Goal: Task Accomplishment & Management: Use online tool/utility

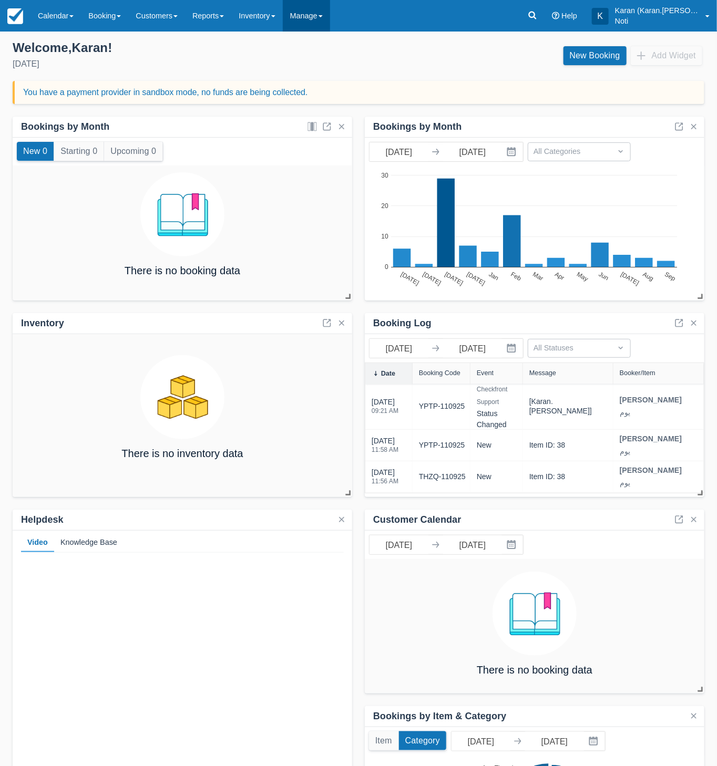
click at [326, 17] on link "Manage" at bounding box center [306, 16] width 47 height 32
click at [268, 5] on link "Inventory" at bounding box center [256, 16] width 51 height 32
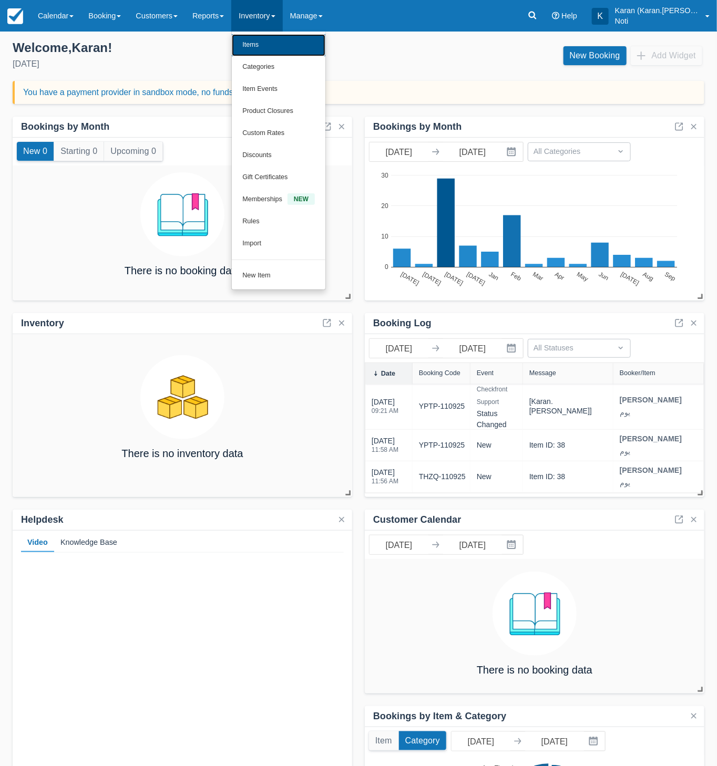
click at [261, 51] on link "Items" at bounding box center [279, 45] width 94 height 22
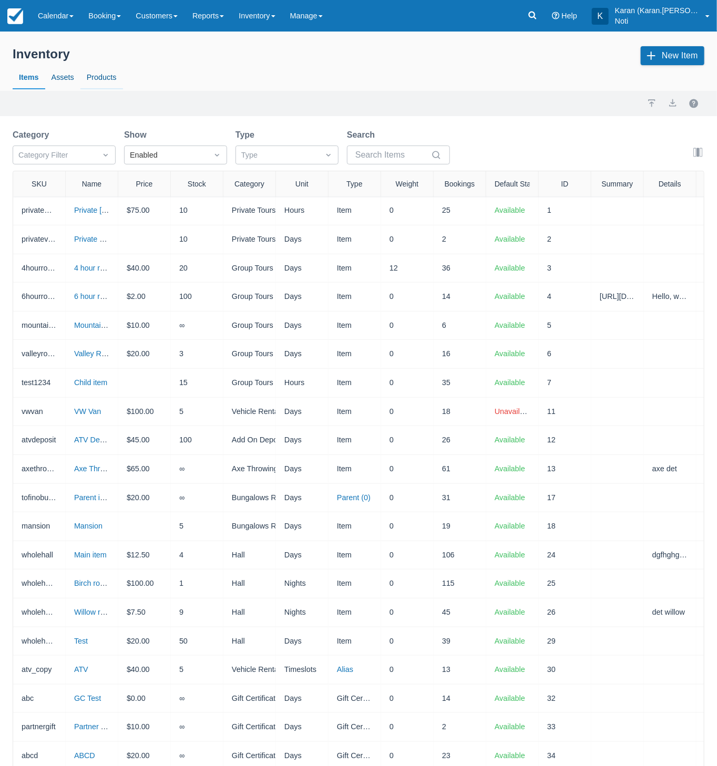
click at [102, 79] on link "Products" at bounding box center [101, 78] width 43 height 24
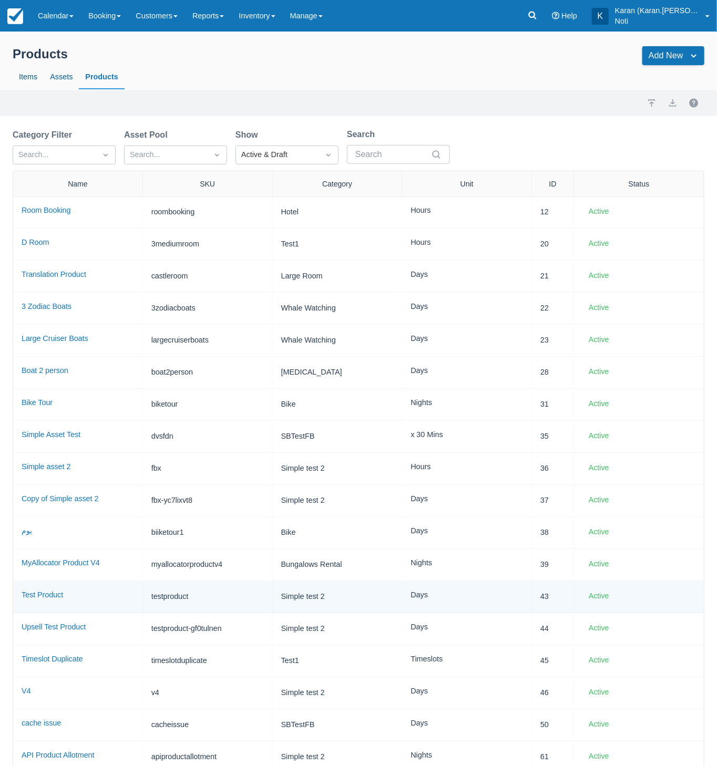
scroll to position [321, 0]
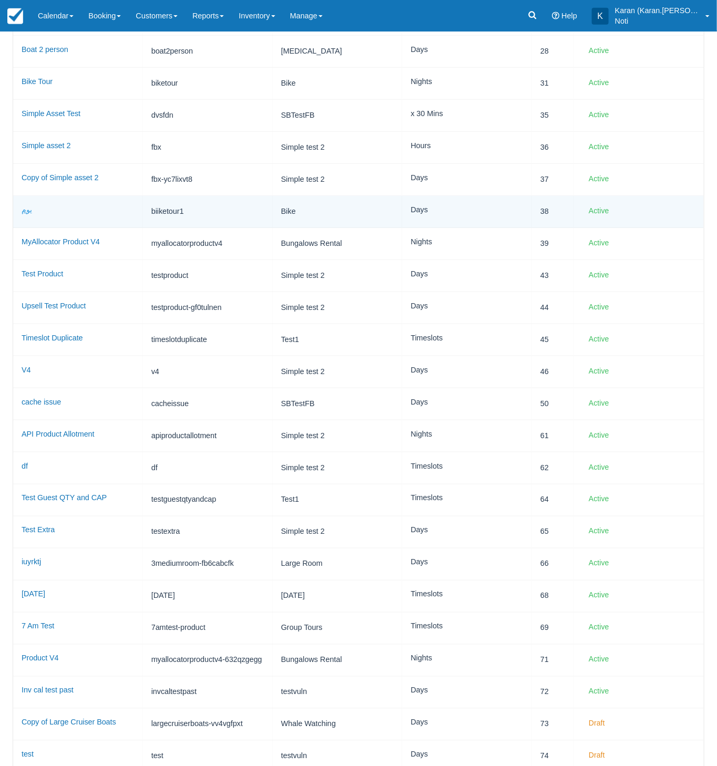
click at [25, 208] on link "يوم" at bounding box center [27, 210] width 11 height 8
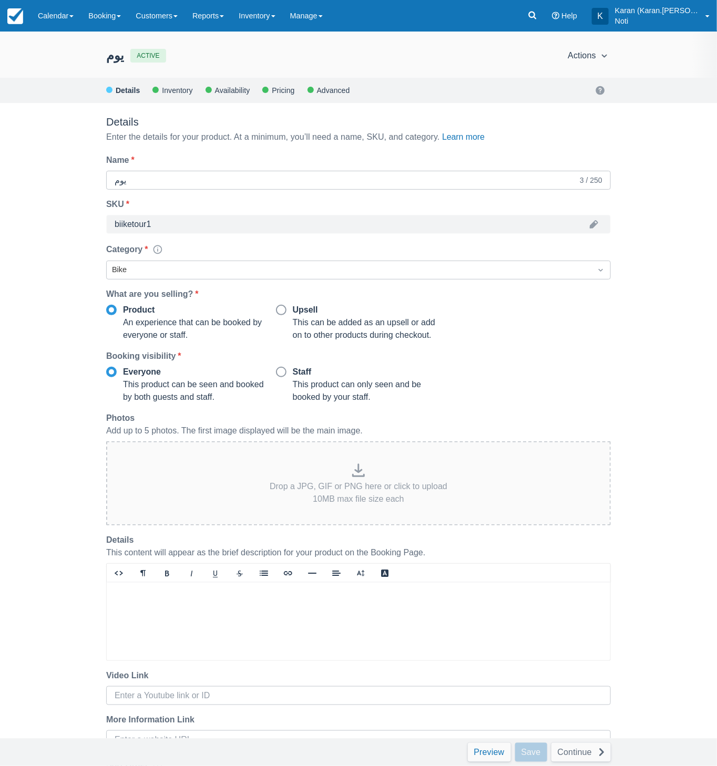
click at [488, 754] on link "Preview" at bounding box center [489, 752] width 43 height 19
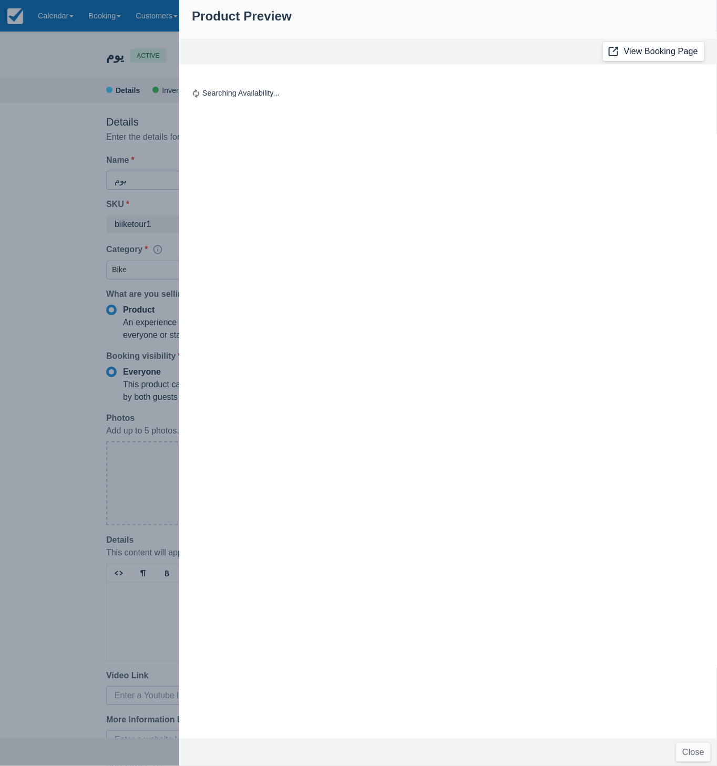
click at [656, 57] on link "View Booking Page" at bounding box center [653, 51] width 101 height 19
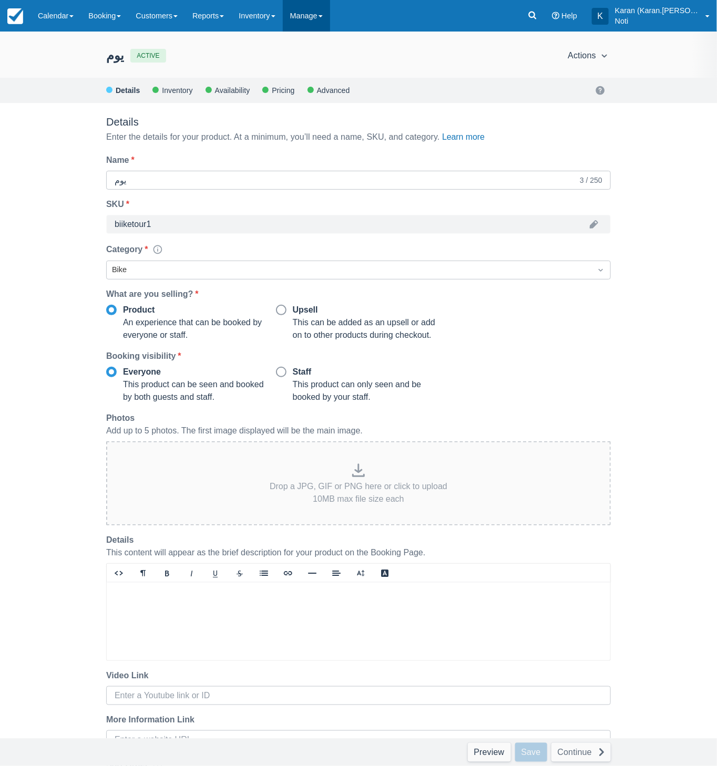
click at [317, 18] on link "Manage" at bounding box center [306, 16] width 47 height 32
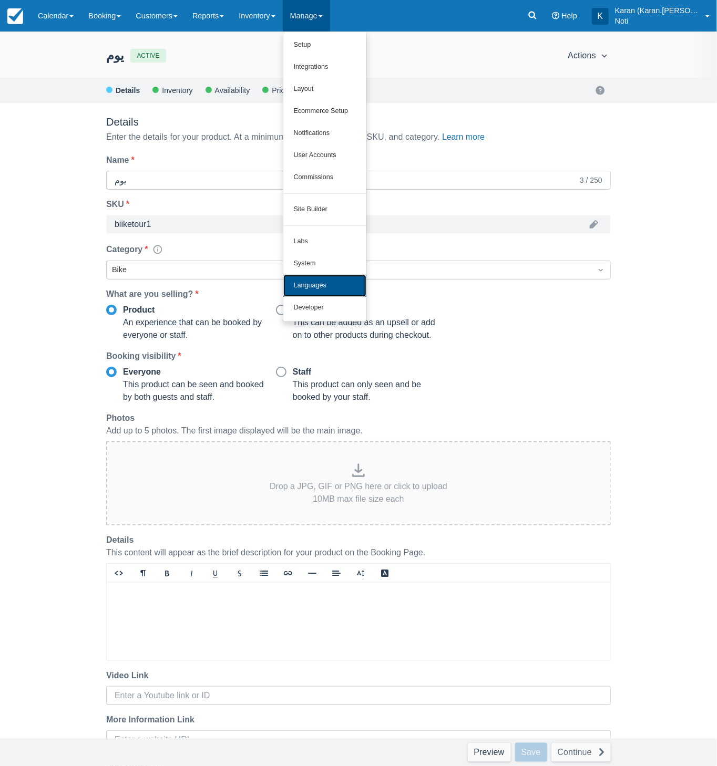
click at [345, 283] on link "Languages" at bounding box center [324, 286] width 83 height 22
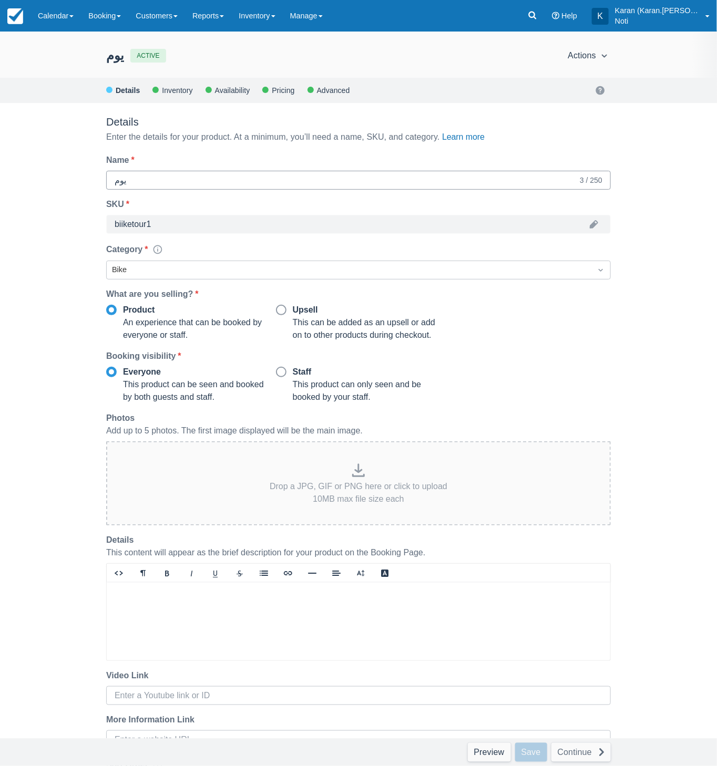
click at [166, 182] on input "يوم" at bounding box center [346, 180] width 463 height 19
click at [325, 16] on link "Manage" at bounding box center [306, 16] width 47 height 32
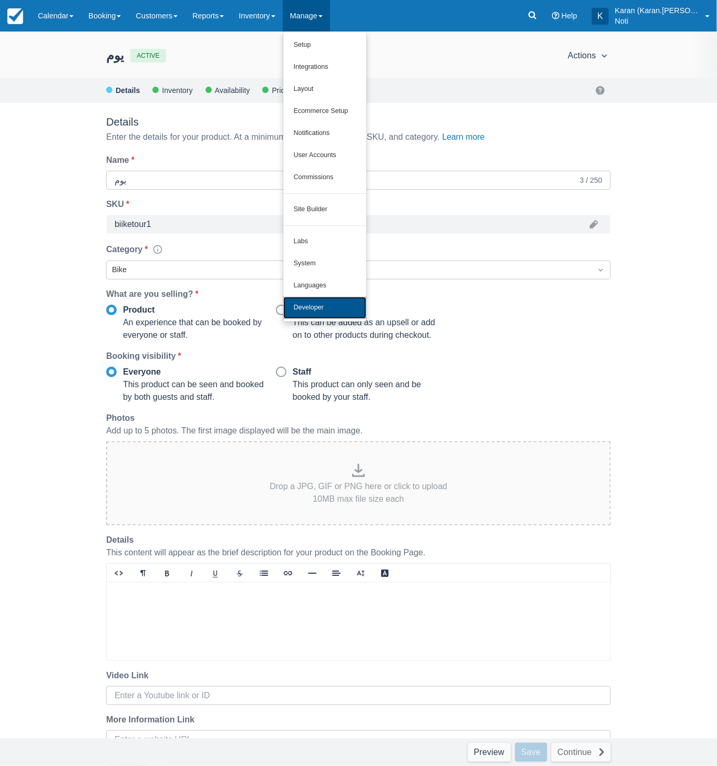
click at [350, 299] on link "Developer" at bounding box center [324, 308] width 83 height 22
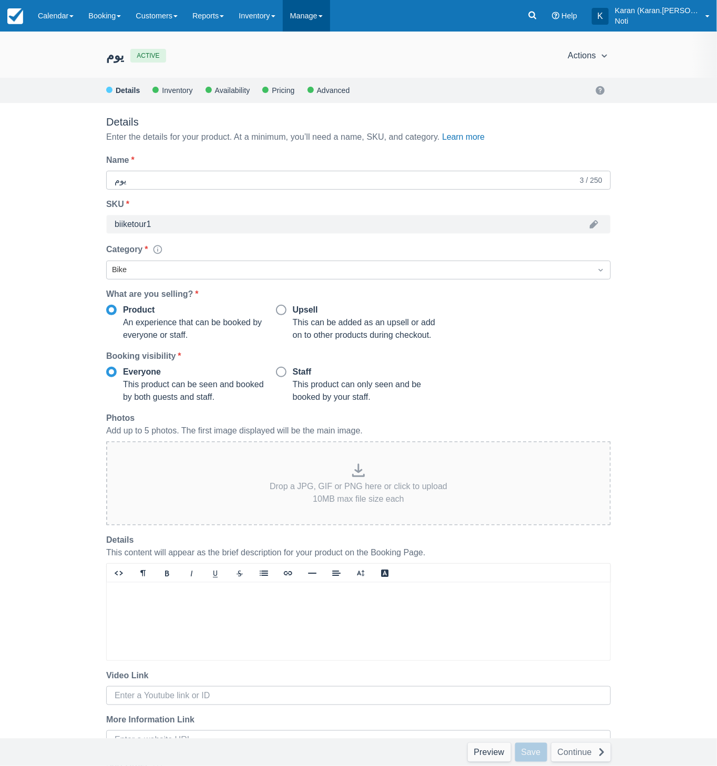
click at [302, 21] on link "Manage" at bounding box center [306, 16] width 47 height 32
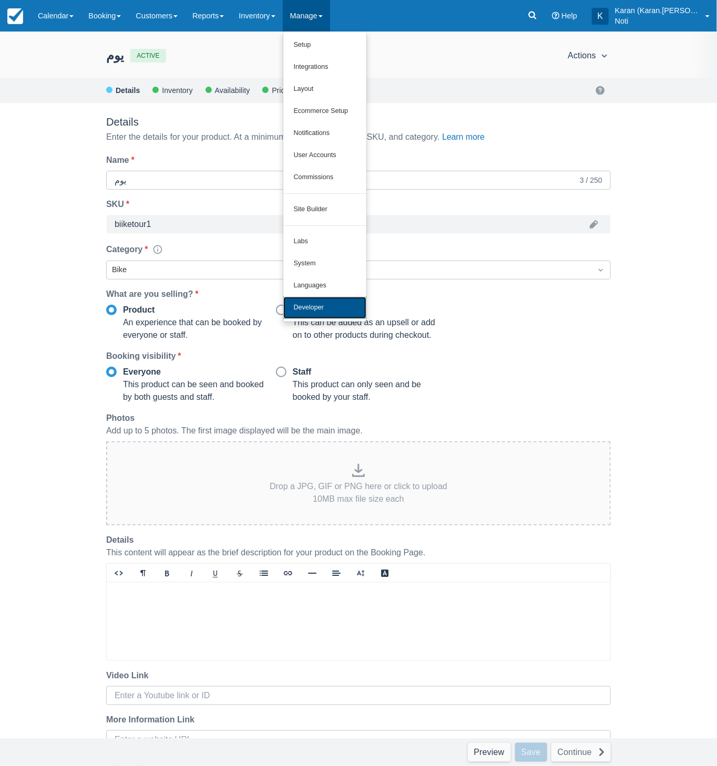
drag, startPoint x: 345, startPoint y: 304, endPoint x: 355, endPoint y: 298, distance: 11.7
click at [345, 304] on link "Developer" at bounding box center [324, 308] width 83 height 22
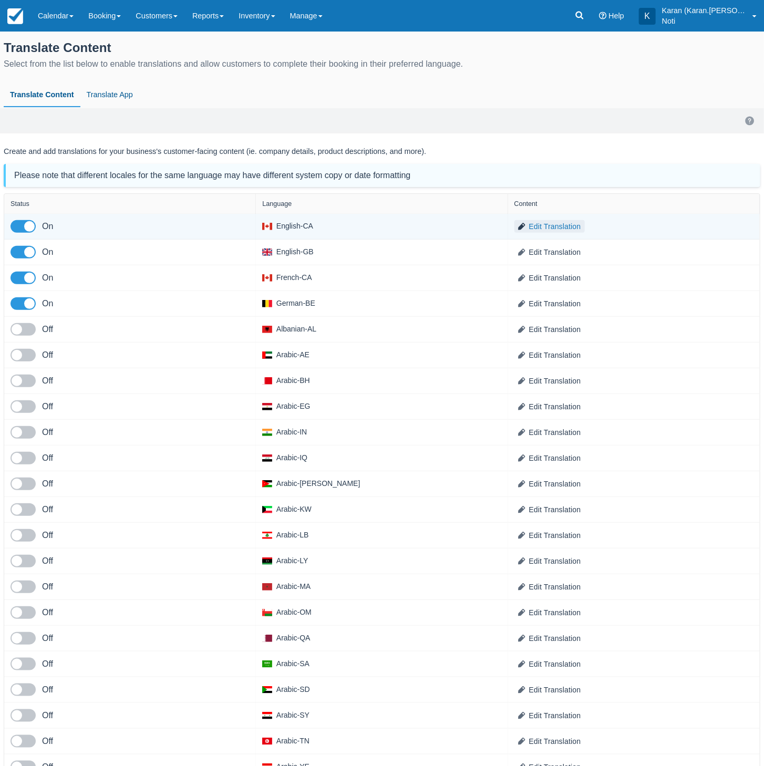
click at [556, 228] on link "Edit Translation" at bounding box center [550, 226] width 71 height 13
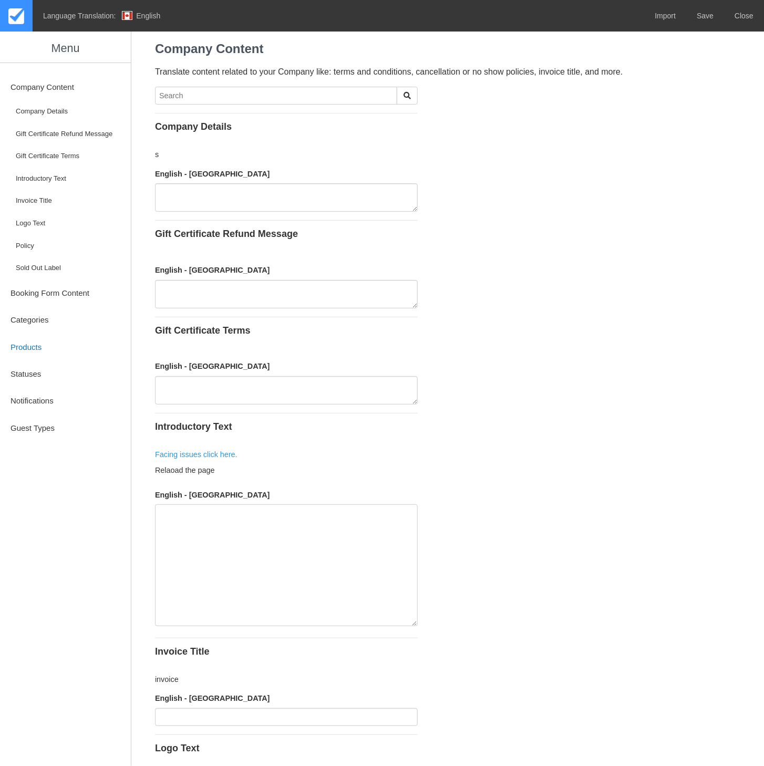
click at [53, 343] on link "Products" at bounding box center [65, 347] width 131 height 27
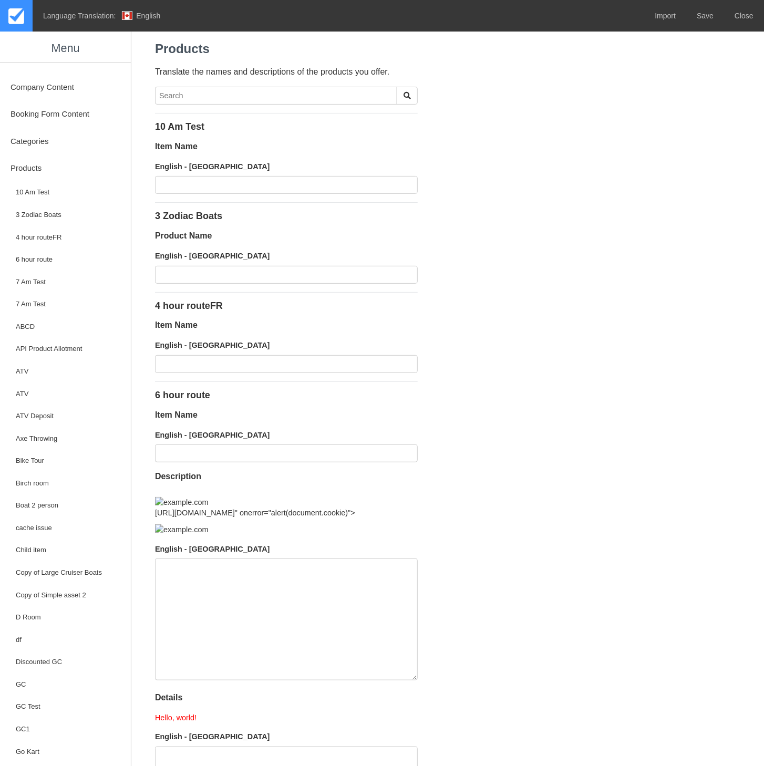
click at [202, 97] on input "text" at bounding box center [276, 96] width 242 height 18
paste input "يوم"
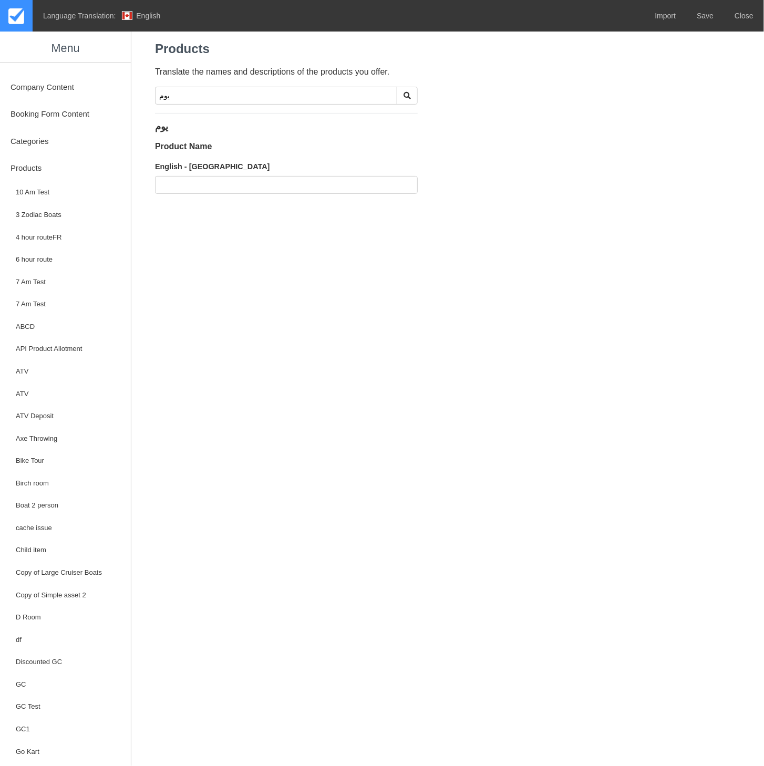
type input "يوم"
drag, startPoint x: 240, startPoint y: 178, endPoint x: 238, endPoint y: 185, distance: 7.5
click at [240, 180] on input "text" at bounding box center [286, 185] width 263 height 18
type input "Test translation"
click at [279, 260] on body "Language Translation: English Import Save Close Menu Company Content Booking Fo…" at bounding box center [382, 383] width 764 height 766
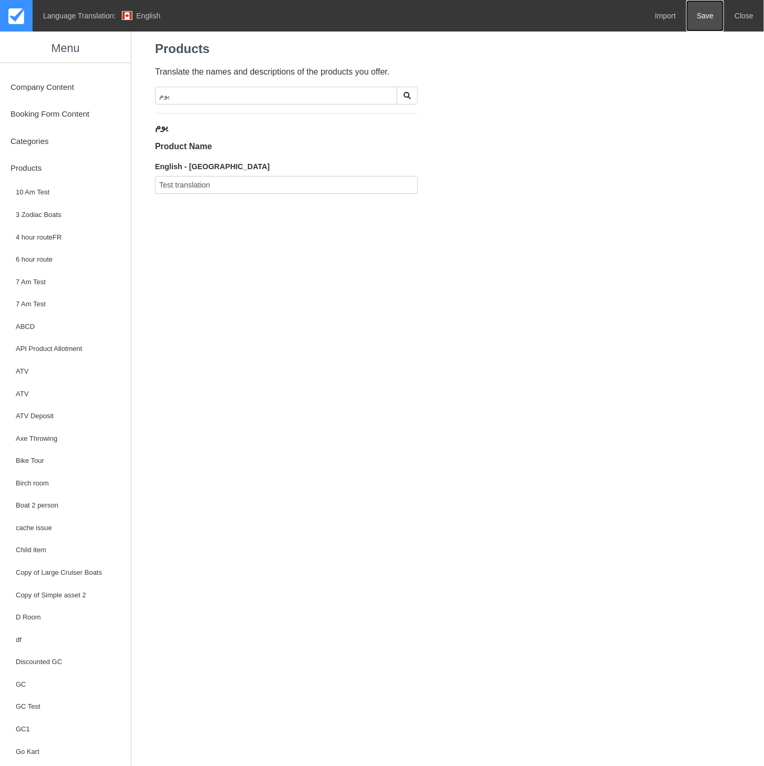
click at [704, 20] on link "Save" at bounding box center [705, 16] width 38 height 32
click at [193, 100] on input "يوم" at bounding box center [276, 96] width 242 height 18
click at [151, 131] on div "Your changes have been saved. Products Translate the names and descriptions of …" at bounding box center [455, 114] width 617 height 228
copy h4 "يوم"
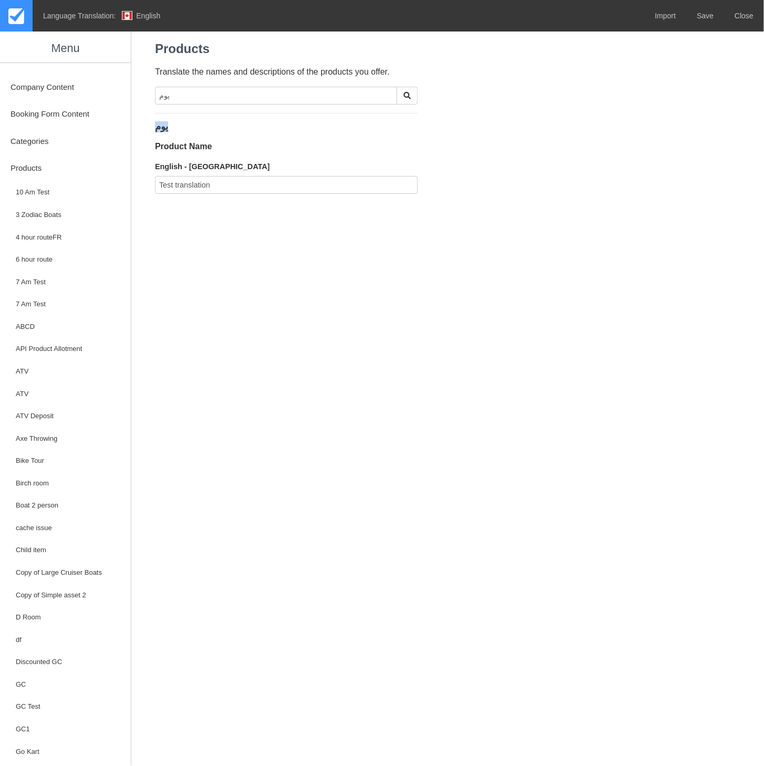
click at [161, 127] on h4 "يوم" at bounding box center [286, 122] width 263 height 19
click at [161, 128] on h4 "يوم" at bounding box center [286, 122] width 263 height 19
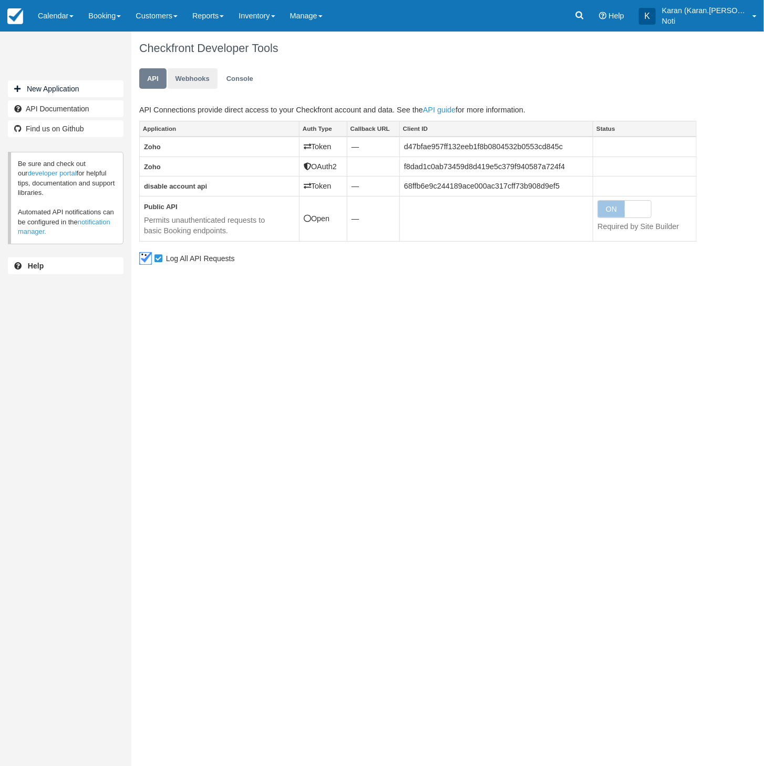
click at [182, 80] on link "Webhooks" at bounding box center [193, 78] width 50 height 20
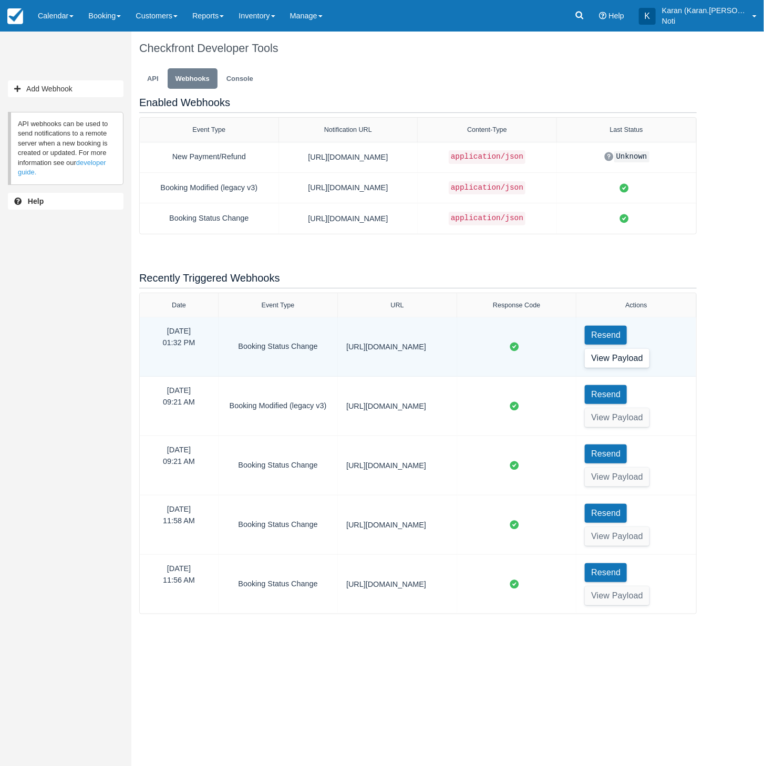
click at [631, 358] on button "View Payload" at bounding box center [617, 358] width 65 height 19
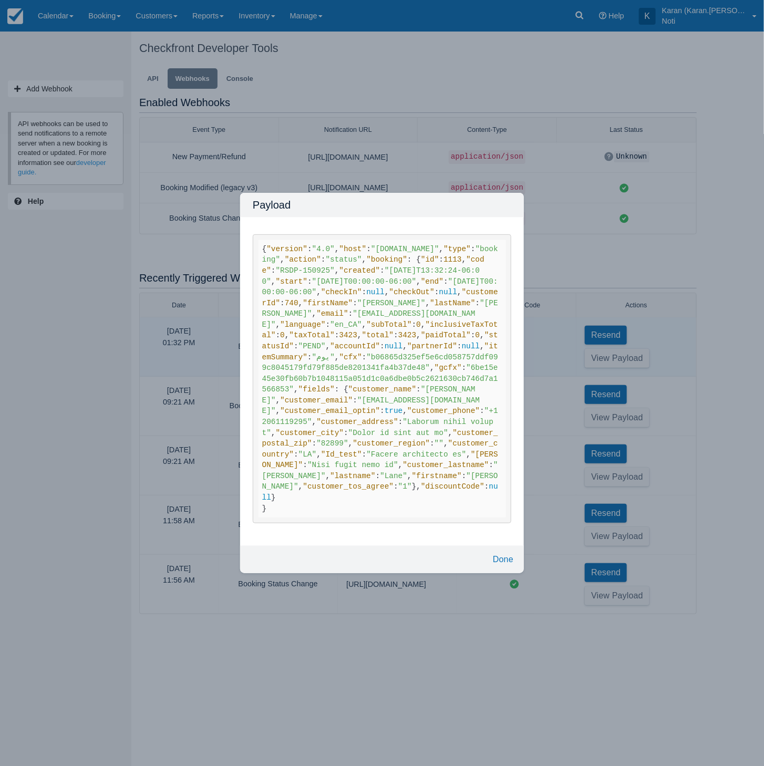
click at [412, 373] on span ""b06865d325ef5e6cd058757ddf099c8045179fd79f885de8201341fa4b37de48"" at bounding box center [380, 362] width 236 height 19
drag, startPoint x: 322, startPoint y: 184, endPoint x: 370, endPoint y: 184, distance: 47.8
click at [335, 266] on span ""RSDP-150925"" at bounding box center [305, 270] width 59 height 8
copy span "RSDP-150925"
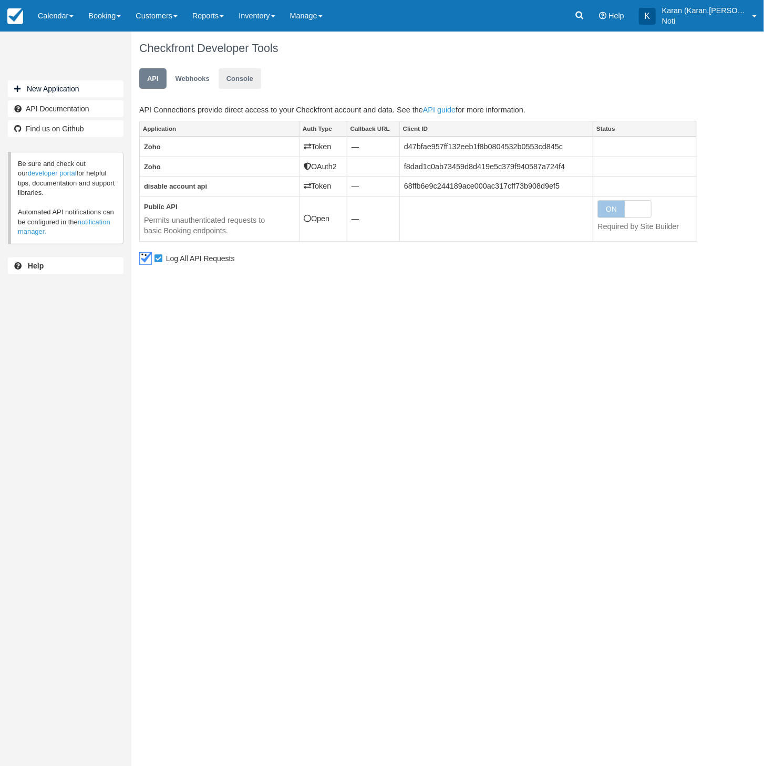
click at [254, 86] on application "Console" at bounding box center [240, 78] width 43 height 20
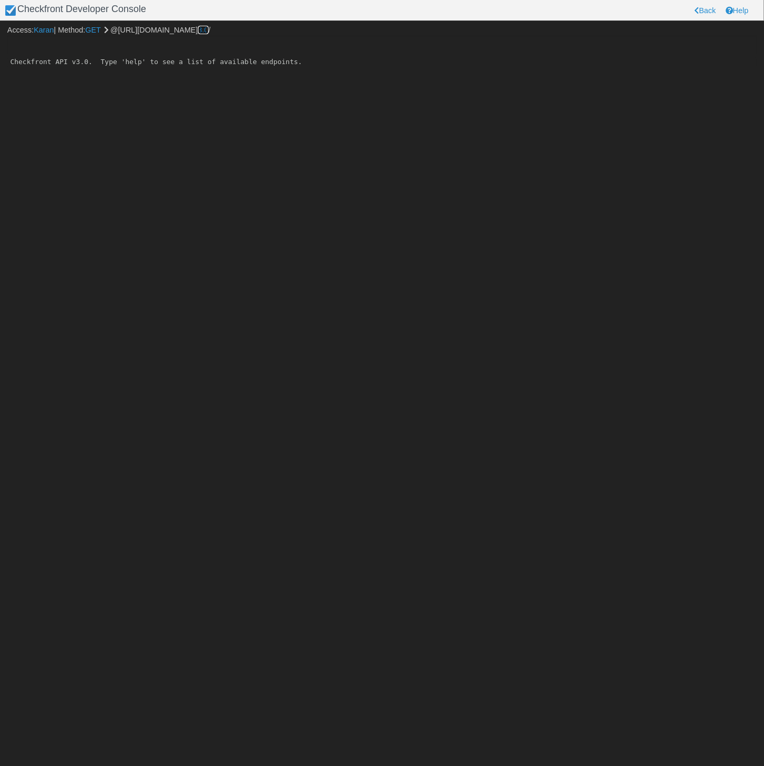
click at [209, 26] on link "3.0" at bounding box center [203, 30] width 11 height 8
click at [203, 48] on input "text" at bounding box center [382, 45] width 750 height 18
paste input "RSDP-150925"
type input "bookings/RSDP-150925"
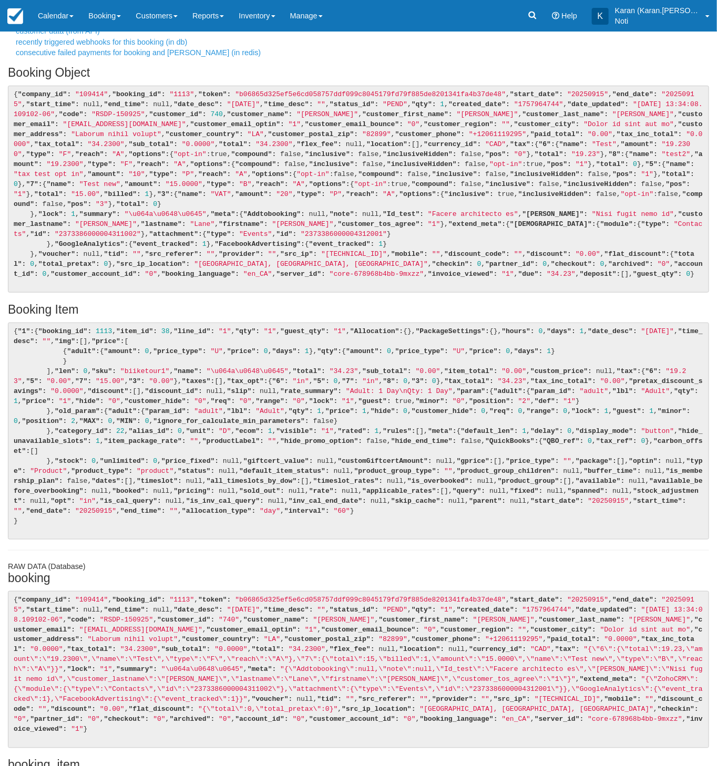
scroll to position [169, 0]
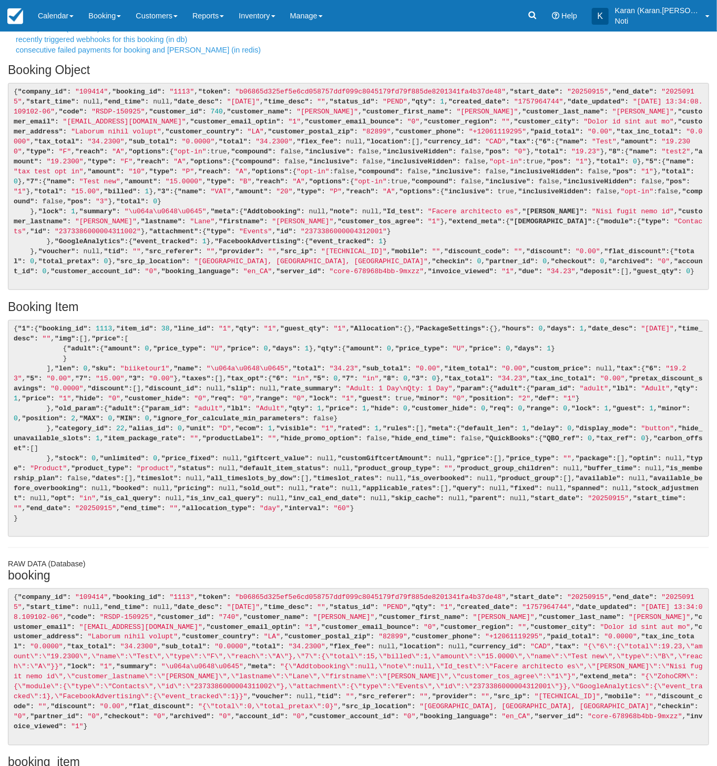
click at [319, 290] on pre "{ "company_id": "109414" , "booking_id": "1113" , "token": "b06865d325ef5e6cd05…" at bounding box center [358, 186] width 701 height 207
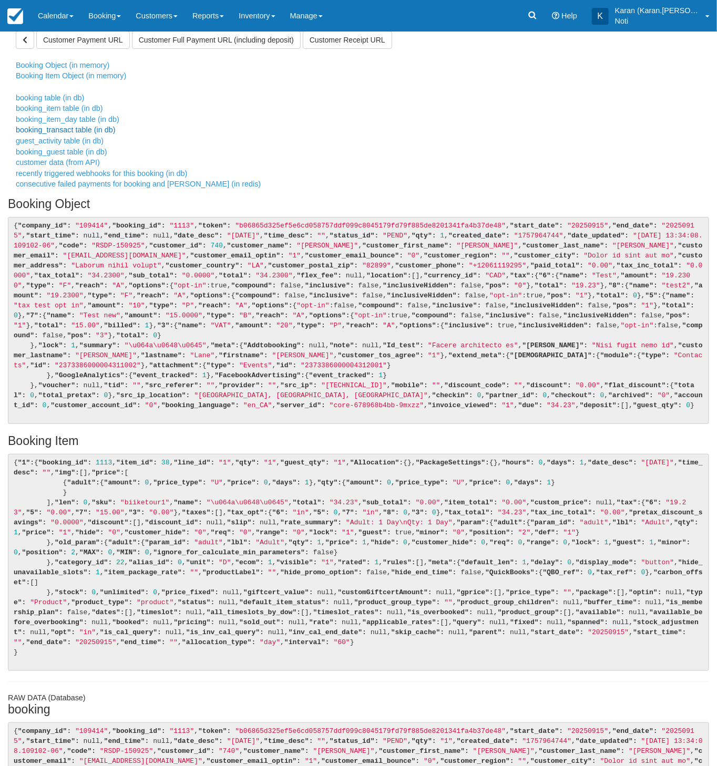
scroll to position [37, 0]
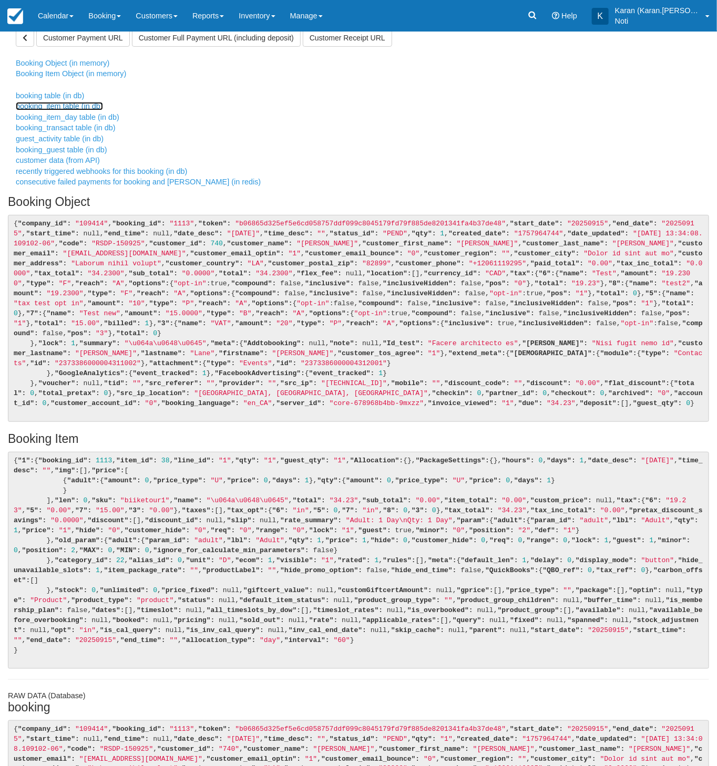
click at [70, 106] on link "booking_item table (in db)" at bounding box center [59, 106] width 87 height 8
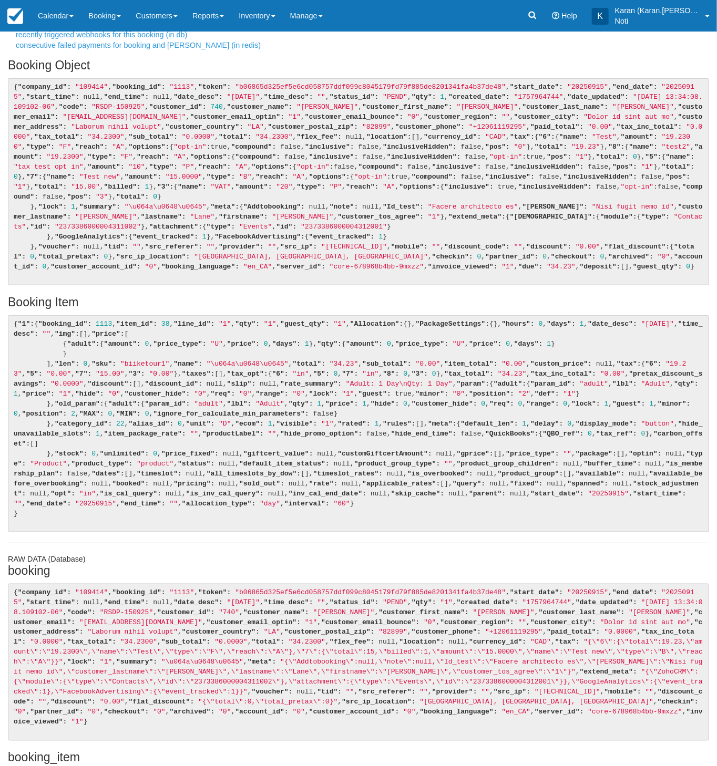
scroll to position [13, 0]
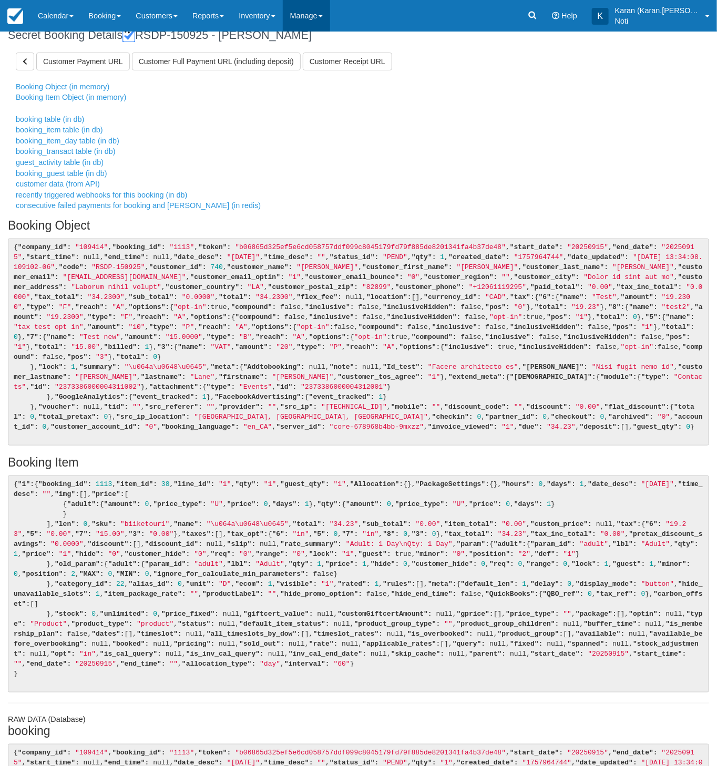
click at [315, 9] on link "Manage" at bounding box center [306, 16] width 47 height 32
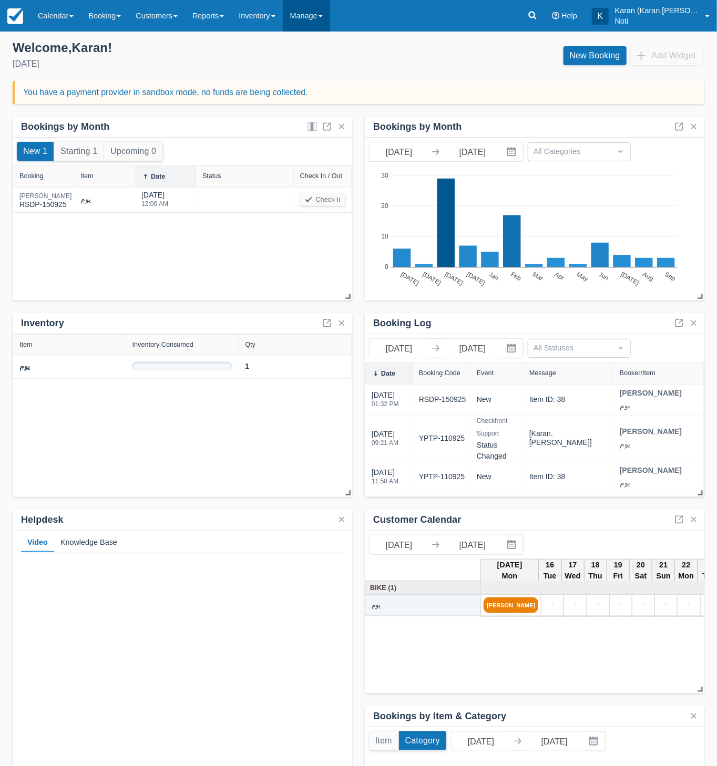
click at [316, 20] on link "Manage" at bounding box center [306, 16] width 47 height 32
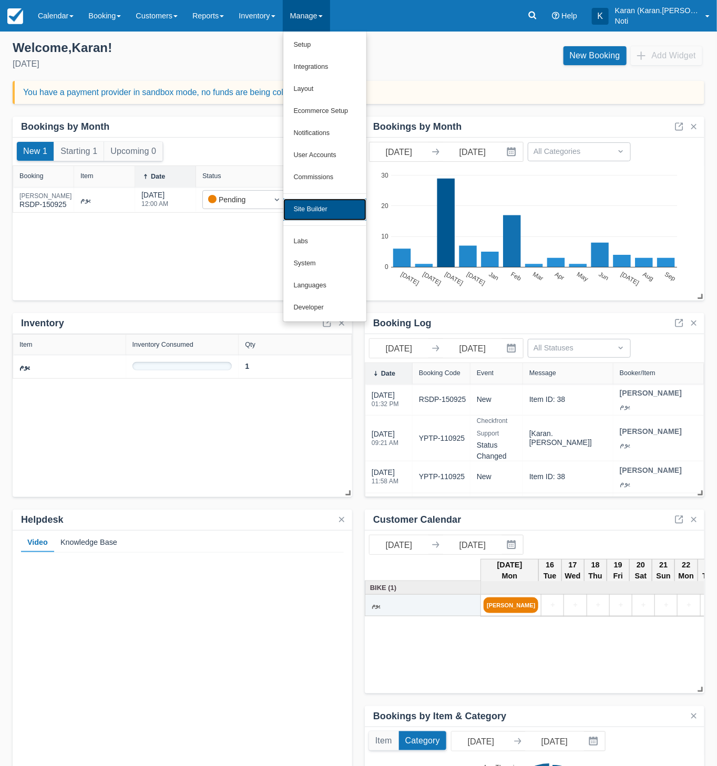
click at [324, 209] on link "Site Builder" at bounding box center [324, 210] width 83 height 22
